Goal: Task Accomplishment & Management: Manage account settings

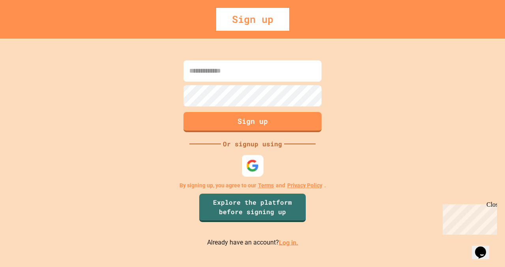
click at [256, 165] on img at bounding box center [252, 165] width 13 height 13
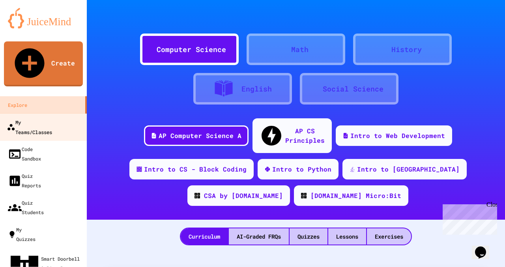
click at [37, 117] on div "My Teams/Classes" at bounding box center [29, 126] width 45 height 19
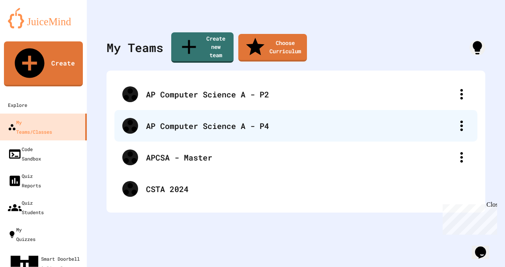
click at [174, 122] on div "AP Computer Science A - P4" at bounding box center [295, 126] width 363 height 32
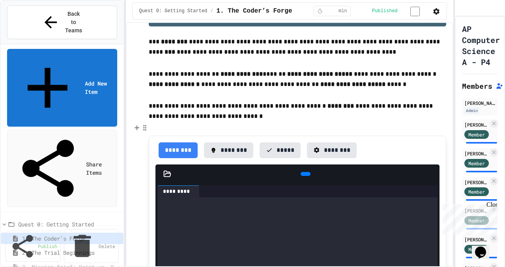
scroll to position [35, 0]
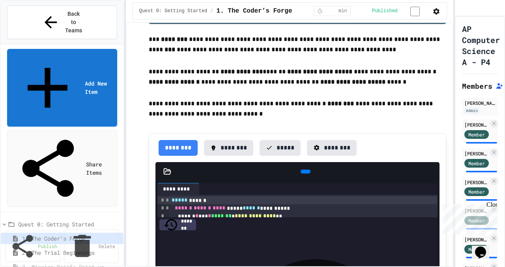
click at [85, 263] on span "3. Mission Brief: Print vs. Println Quest" at bounding box center [68, 267] width 93 height 8
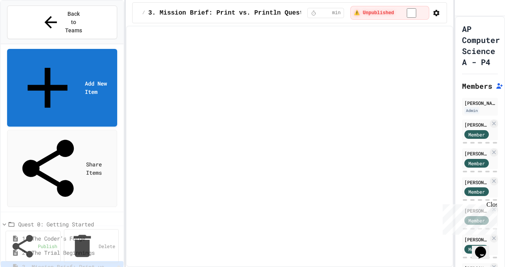
click at [123, 266] on icon at bounding box center [124, 271] width 2 height 6
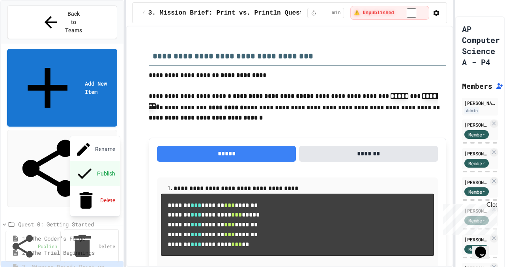
click at [99, 161] on button "Publish" at bounding box center [95, 173] width 50 height 25
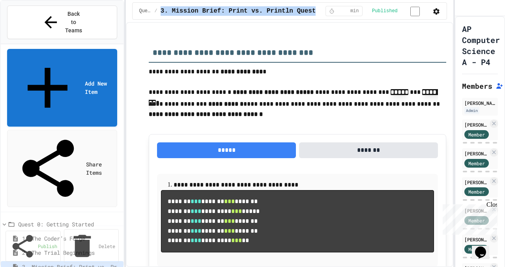
drag, startPoint x: 160, startPoint y: 13, endPoint x: 308, endPoint y: 17, distance: 148.3
click at [308, 17] on div "Quest 0: Getting Started / 3. Mission Brief: Print vs. Println Quest * min Publ…" at bounding box center [289, 10] width 314 height 17
copy span "3. Mission Brief: Print vs. Println Quest"
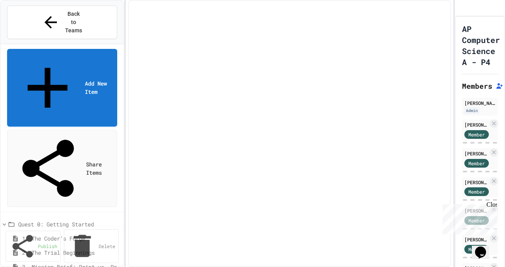
select select "***"
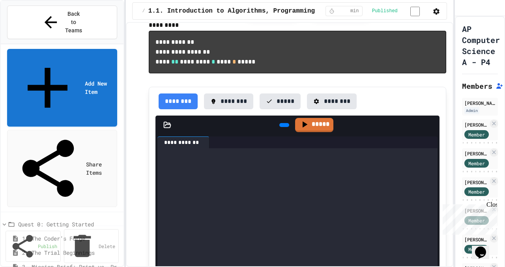
scroll to position [741, 0]
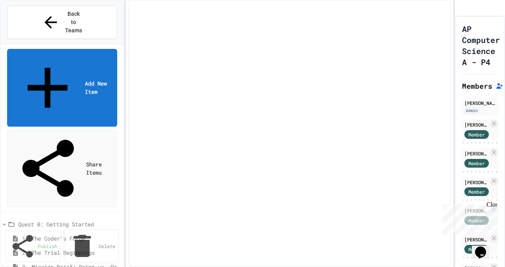
select select "***"
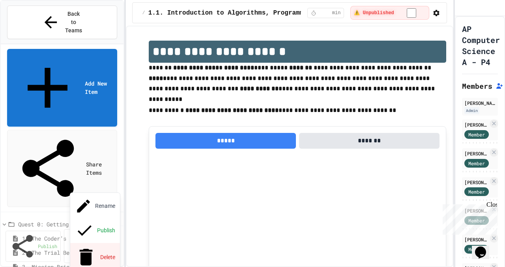
click at [91, 243] on button "Delete" at bounding box center [95, 257] width 50 height 28
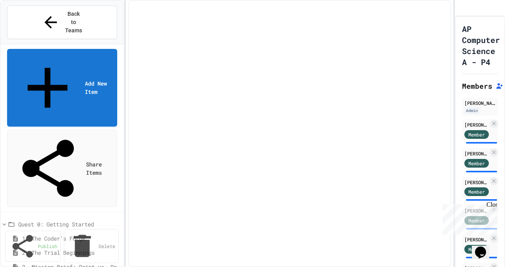
select select "***"
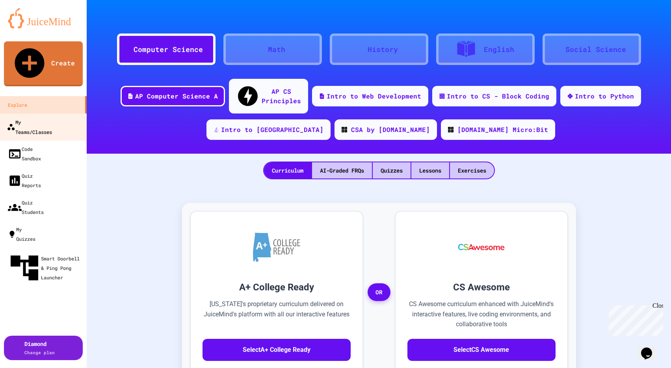
click at [52, 117] on div "My Teams/Classes" at bounding box center [29, 126] width 45 height 19
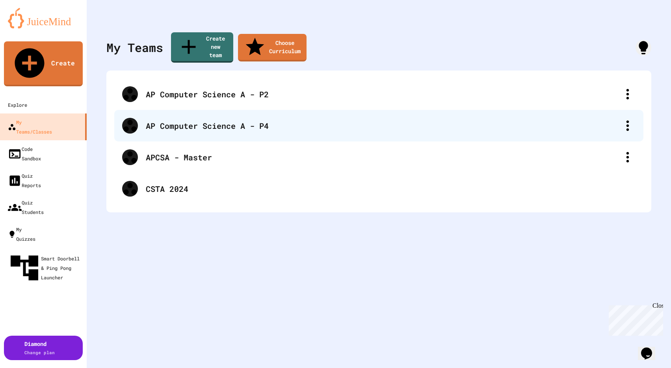
click at [236, 120] on div "AP Computer Science A - P4" at bounding box center [383, 126] width 474 height 12
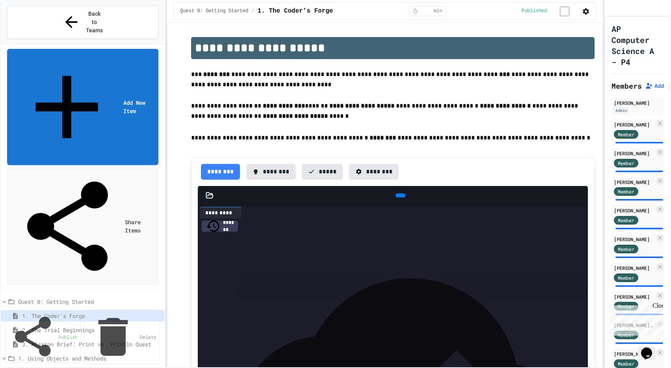
click at [73, 340] on span "3. Mission Brief: Print vs. Println Quest" at bounding box center [90, 344] width 136 height 8
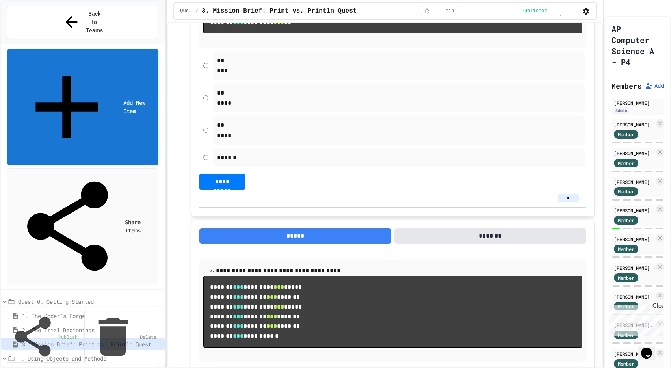
scroll to position [209, 0]
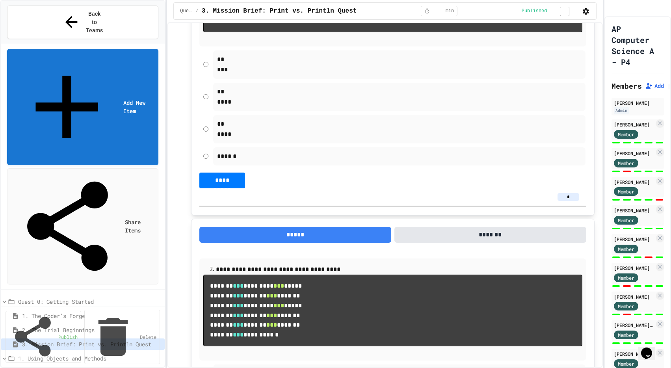
click at [71, 368] on span "1.1. Introduction to Algorithms, Programming, and Compilers" at bounding box center [90, 373] width 136 height 8
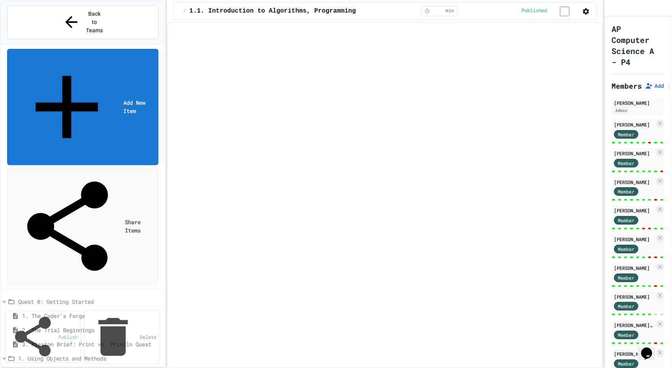
select select "***"
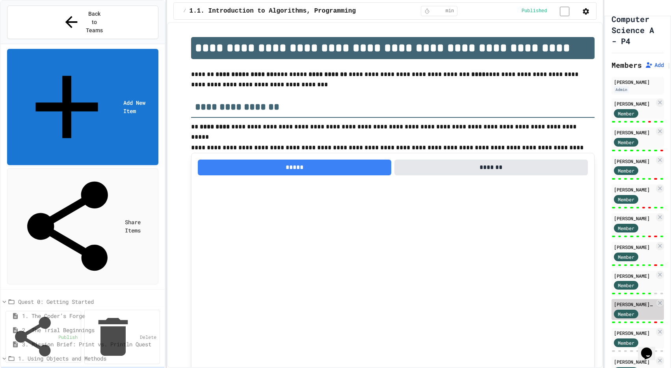
scroll to position [20, 0]
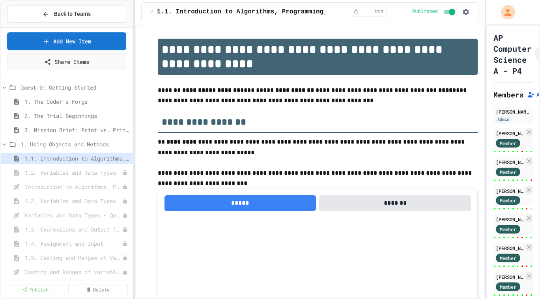
select select "***"
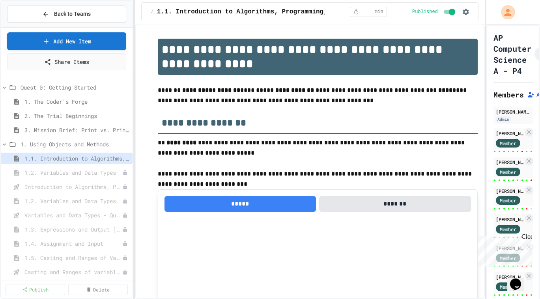
click at [60, 16] on span "Back to Teams" at bounding box center [72, 14] width 37 height 8
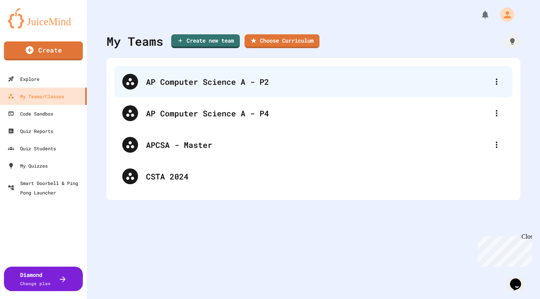
click at [444, 80] on div "AP Computer Science A - P2" at bounding box center [317, 82] width 343 height 12
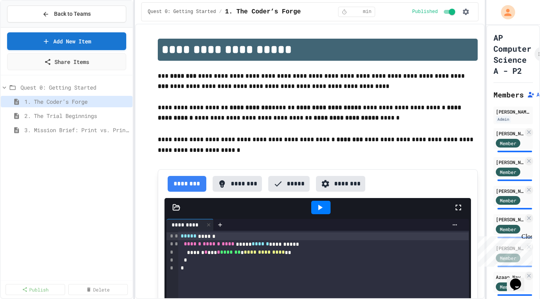
click at [486, 114] on div "**********" at bounding box center [270, 149] width 540 height 299
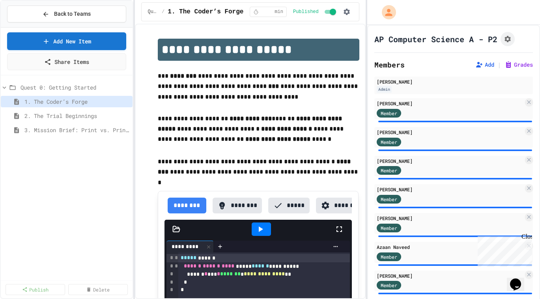
click at [365, 116] on div "**********" at bounding box center [270, 149] width 540 height 299
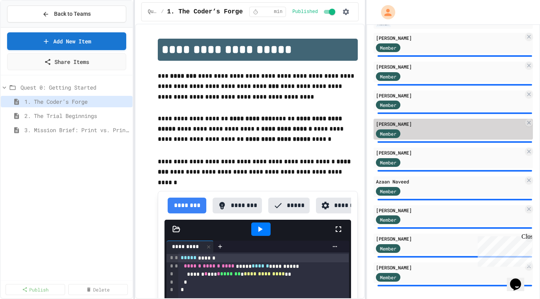
scroll to position [70, 0]
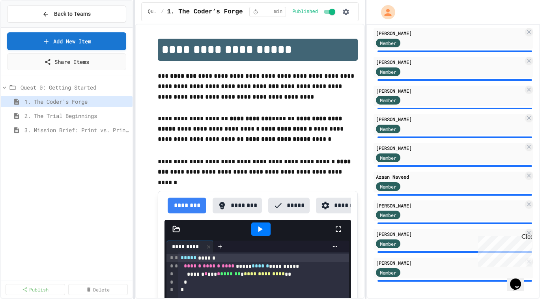
click at [526, 236] on div "Close" at bounding box center [526, 238] width 10 height 10
click at [527, 204] on icon at bounding box center [528, 204] width 6 height 6
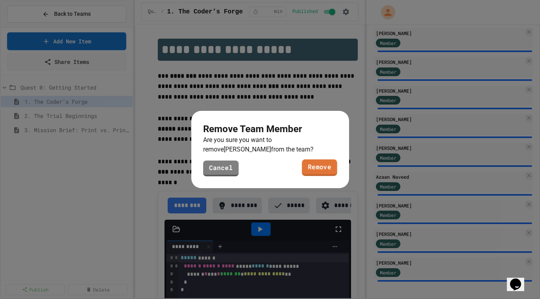
click at [318, 166] on link "Remove" at bounding box center [319, 167] width 35 height 17
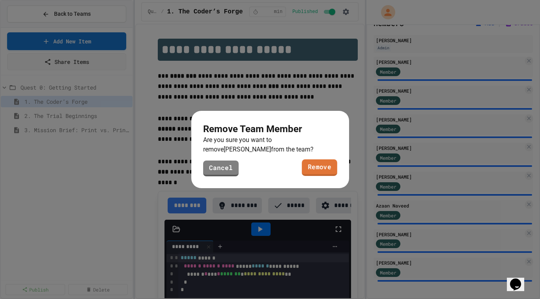
scroll to position [41, 0]
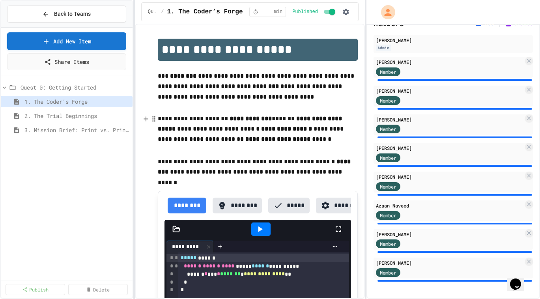
click at [313, 129] on p "**********" at bounding box center [258, 135] width 200 height 43
click at [80, 14] on span "Back to Teams" at bounding box center [72, 14] width 37 height 8
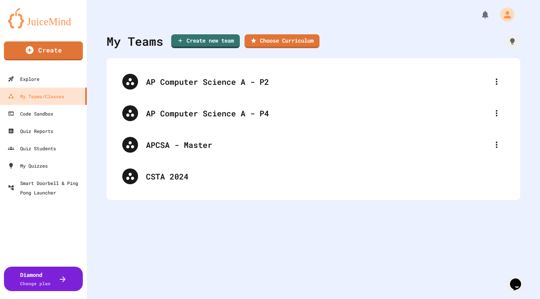
click at [246, 240] on div "My Teams Create new team Choose Curriculum AP Computer Science A - P2 AP Comput…" at bounding box center [313, 149] width 453 height 299
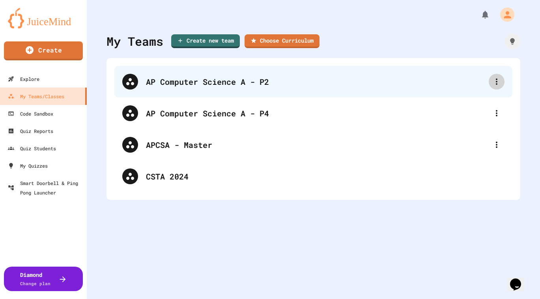
click at [491, 82] on div at bounding box center [496, 82] width 16 height 16
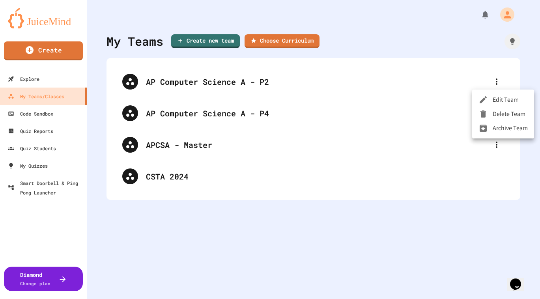
click at [412, 89] on div at bounding box center [270, 149] width 540 height 299
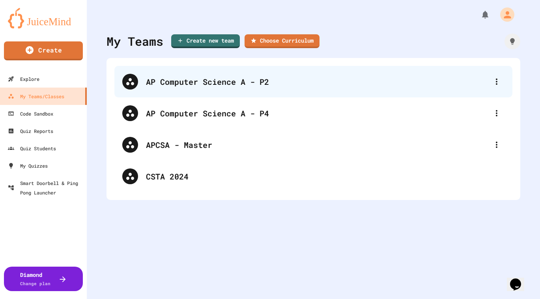
click at [378, 84] on div "AP Computer Science A - P2" at bounding box center [317, 82] width 343 height 12
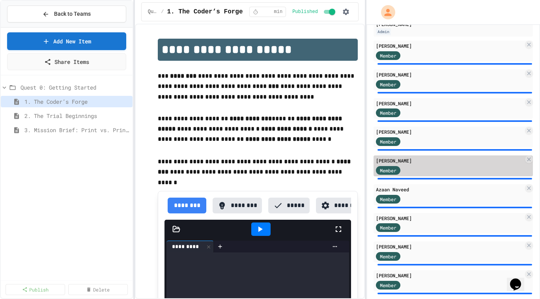
scroll to position [70, 0]
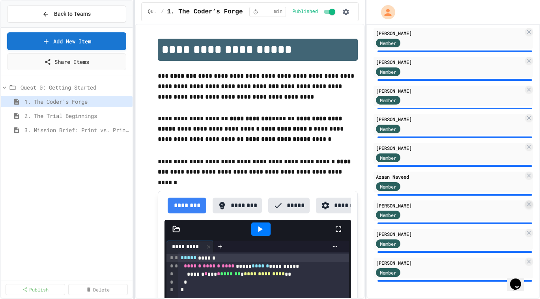
click at [525, 204] on icon at bounding box center [528, 204] width 6 height 6
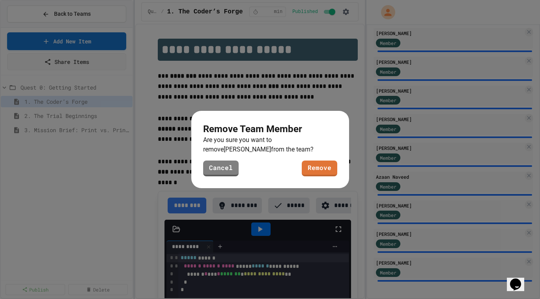
click at [320, 173] on link "Remove" at bounding box center [319, 168] width 35 height 16
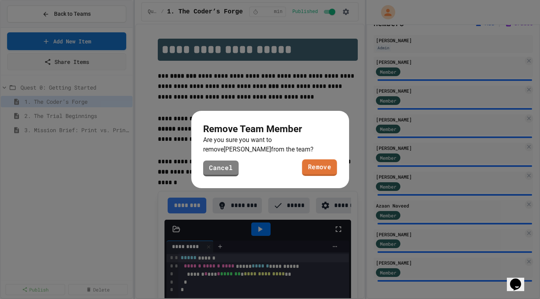
scroll to position [41, 0]
